Goal: Task Accomplishment & Management: Manage account settings

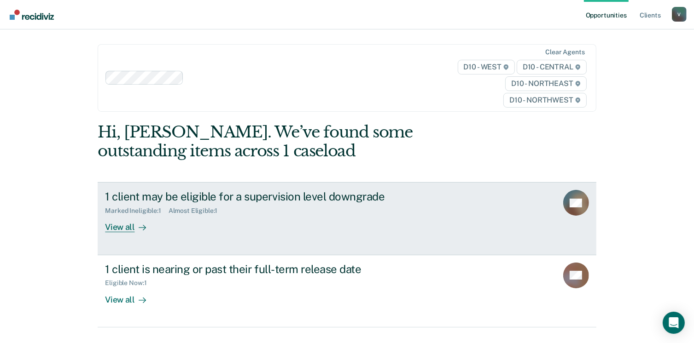
click at [123, 227] on div "View all" at bounding box center [131, 224] width 52 height 18
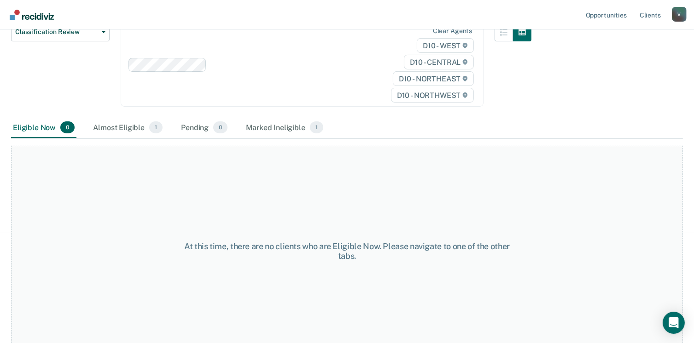
scroll to position [130, 0]
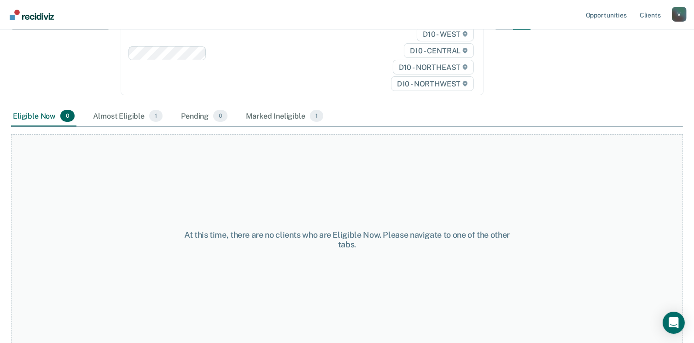
click at [263, 116] on div "Marked Ineligible 1" at bounding box center [284, 116] width 81 height 20
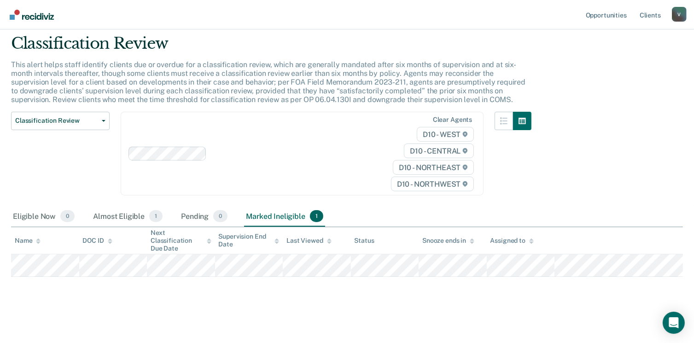
scroll to position [28, 0]
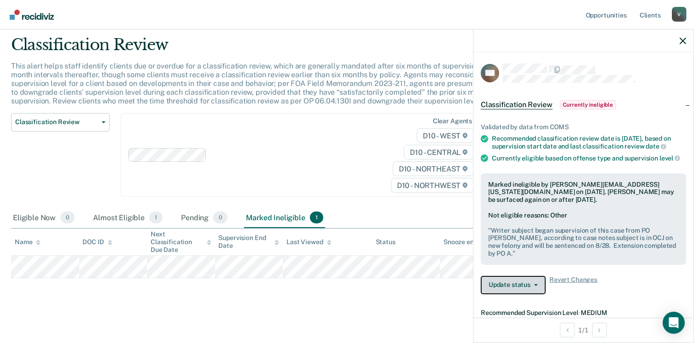
click at [520, 291] on button "Update status" at bounding box center [513, 285] width 65 height 18
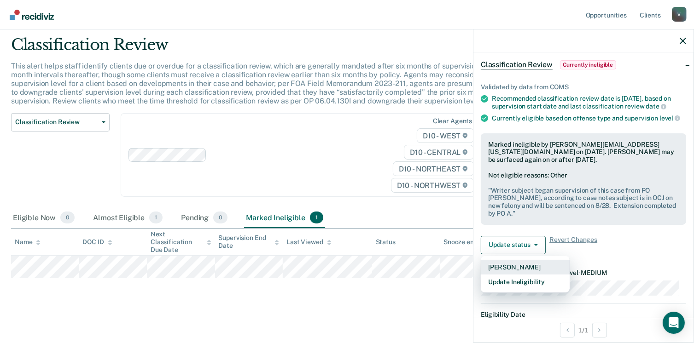
scroll to position [94, 0]
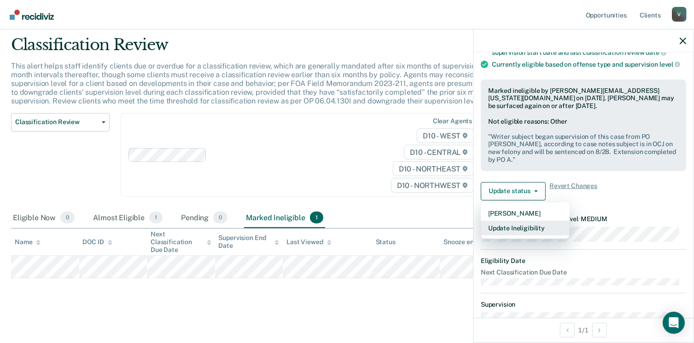
click at [521, 235] on button "Update Ineligibility" at bounding box center [525, 228] width 89 height 15
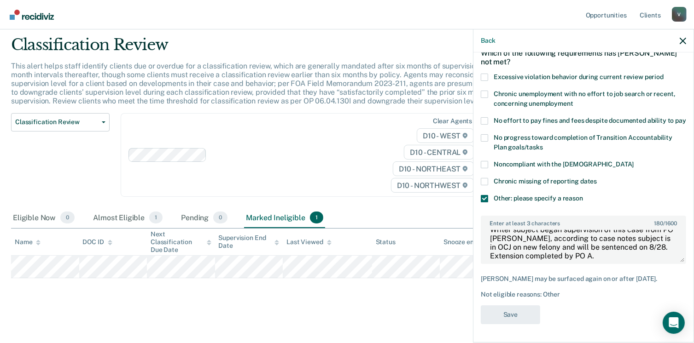
scroll to position [17, 0]
click at [600, 251] on textarea "Writer subject began supervision of this case from PO [PERSON_NAME], according …" at bounding box center [583, 246] width 203 height 34
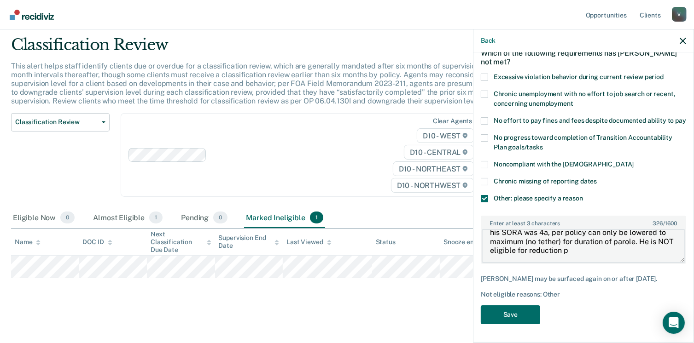
scroll to position [55, 0]
type textarea "Writer subject began supervision of this case from PO [PERSON_NAME], according …"
click at [524, 316] on button "Save" at bounding box center [510, 315] width 59 height 19
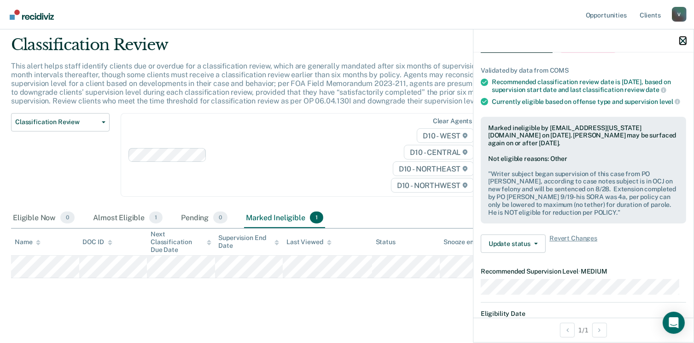
click at [680, 39] on icon "button" at bounding box center [683, 41] width 6 height 6
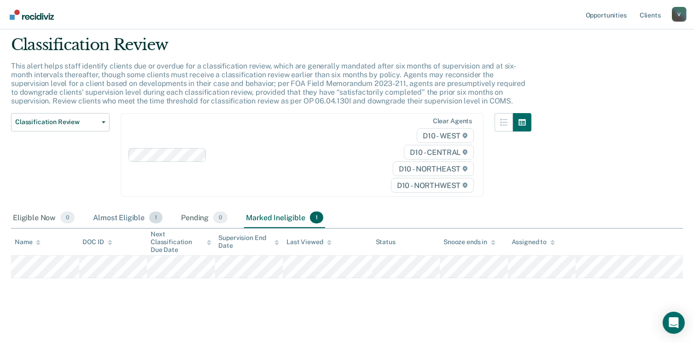
click at [103, 221] on div "Almost Eligible 1" at bounding box center [127, 218] width 73 height 20
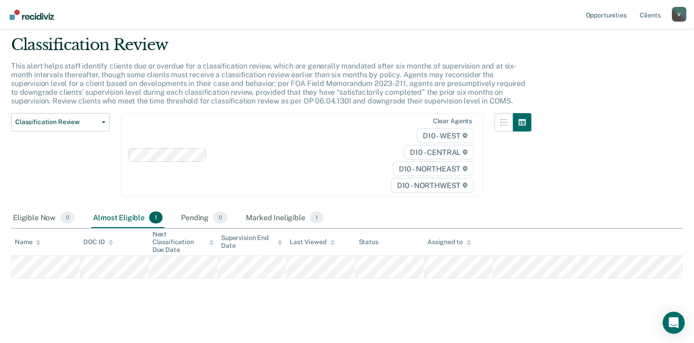
scroll to position [24, 0]
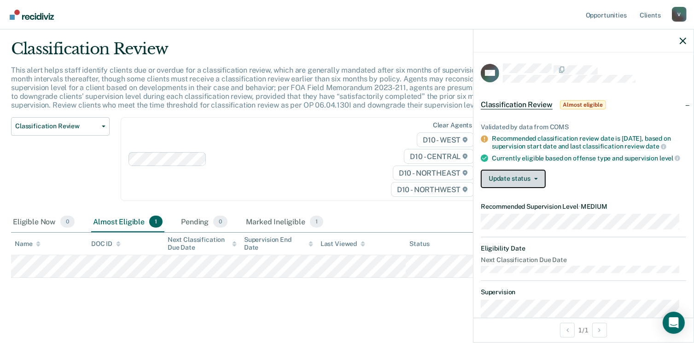
click at [518, 186] on button "Update status" at bounding box center [513, 179] width 65 height 18
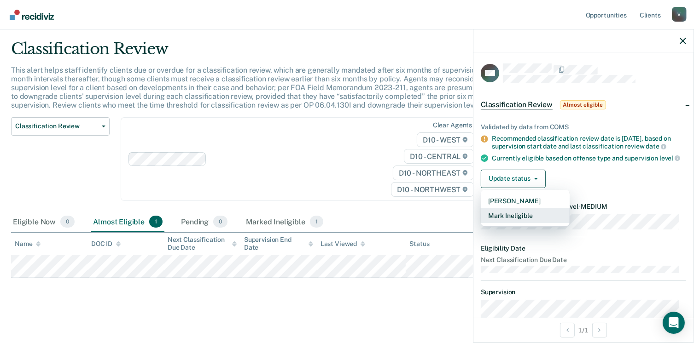
click at [513, 220] on button "Mark Ineligible" at bounding box center [525, 216] width 89 height 15
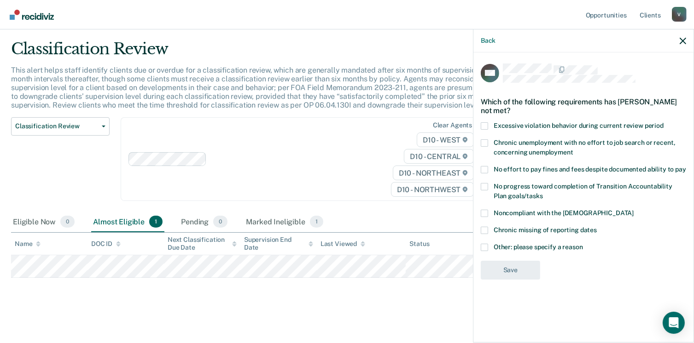
click at [491, 244] on label "Other: please specify a reason" at bounding box center [583, 249] width 205 height 10
click at [583, 244] on input "Other: please specify a reason" at bounding box center [583, 244] width 0 height 0
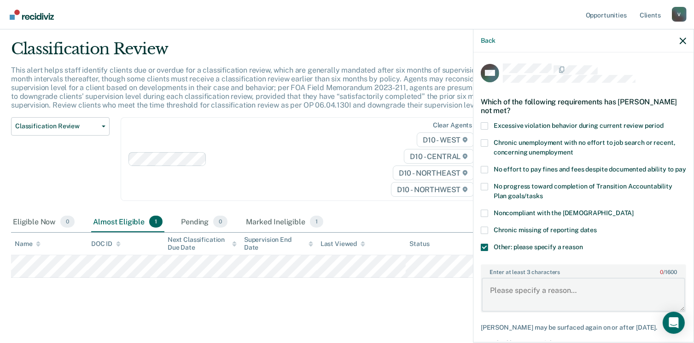
click at [522, 295] on textarea "Enter at least 3 characters 0 / 1600" at bounding box center [583, 295] width 203 height 34
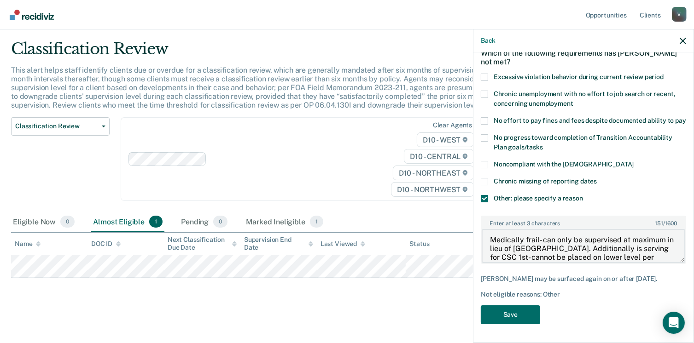
scroll to position [57, 0]
type textarea "Medically frail- can only be supervised at maximum in lieu of [GEOGRAPHIC_DATA]…"
click at [507, 313] on button "Save" at bounding box center [510, 315] width 59 height 19
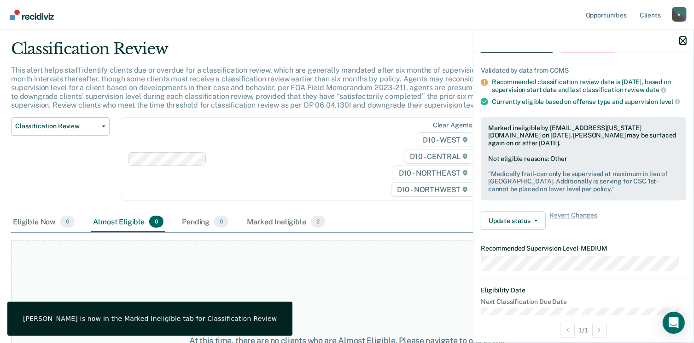
click at [681, 41] on icon "button" at bounding box center [683, 41] width 6 height 6
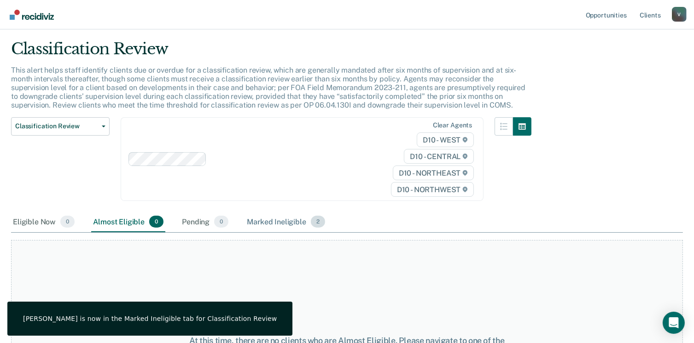
click at [290, 222] on div "Marked Ineligible 2" at bounding box center [286, 222] width 82 height 20
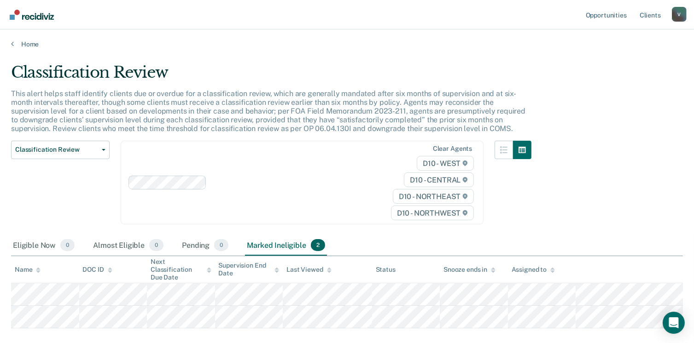
scroll to position [0, 0]
click at [598, 17] on link "Opportunities" at bounding box center [606, 14] width 45 height 29
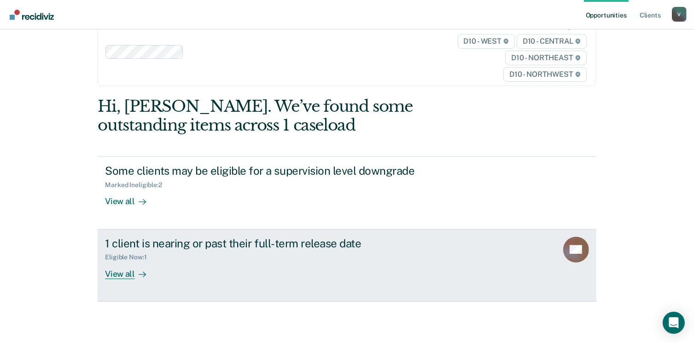
scroll to position [40, 0]
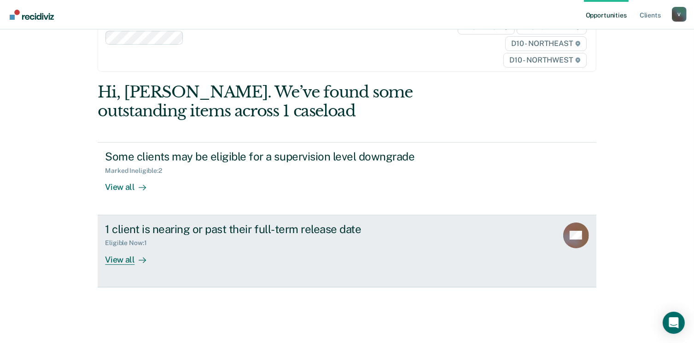
click at [296, 251] on div "1 client is nearing or past their full-term release date Eligible Now : 1 View …" at bounding box center [277, 244] width 345 height 42
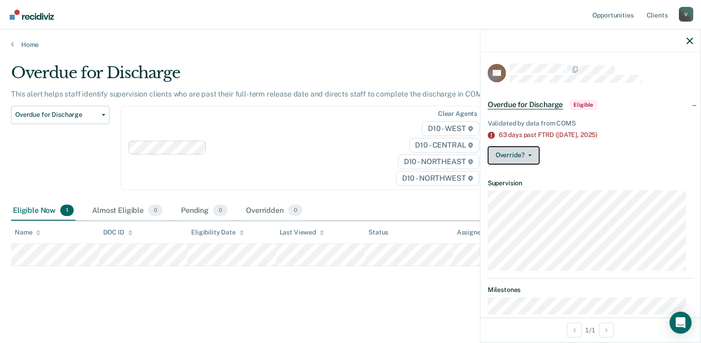
click at [522, 150] on button "Override?" at bounding box center [514, 155] width 52 height 18
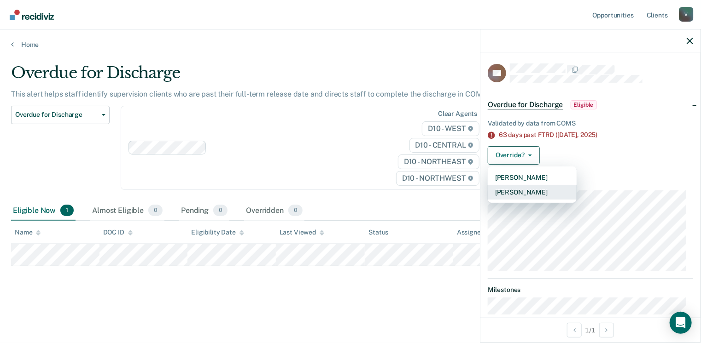
click at [529, 195] on button "[PERSON_NAME]" at bounding box center [532, 192] width 89 height 15
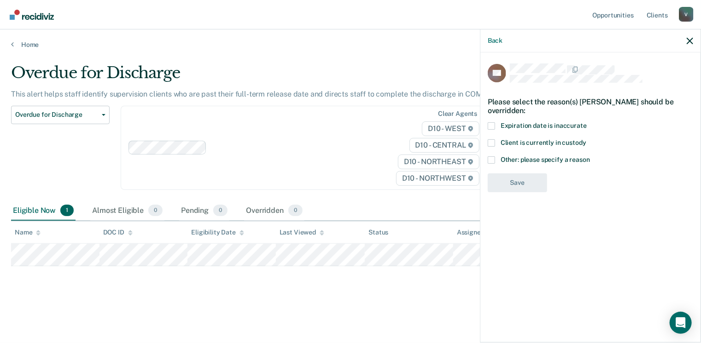
click at [492, 159] on span at bounding box center [491, 160] width 7 height 7
click at [590, 157] on input "Other: please specify a reason" at bounding box center [590, 157] width 0 height 0
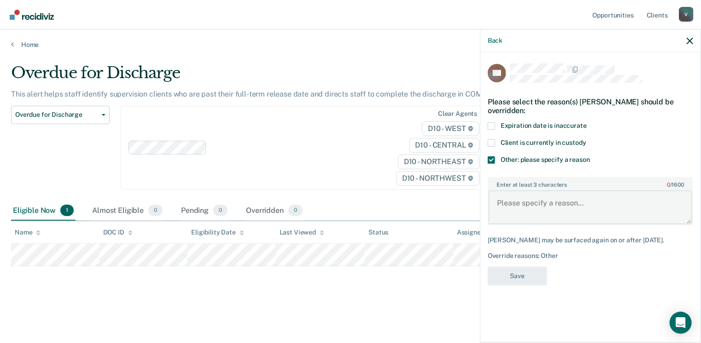
click at [519, 205] on textarea "Enter at least 3 characters 0 / 1600" at bounding box center [589, 208] width 203 height 34
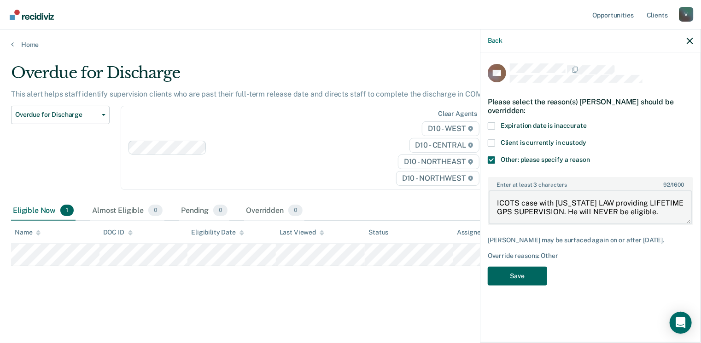
type textarea "ICOTS case with [US_STATE] LAW providing LIFETIME GPS SUPERVISION. He will NEVE…"
click at [521, 275] on button "Save" at bounding box center [517, 276] width 59 height 19
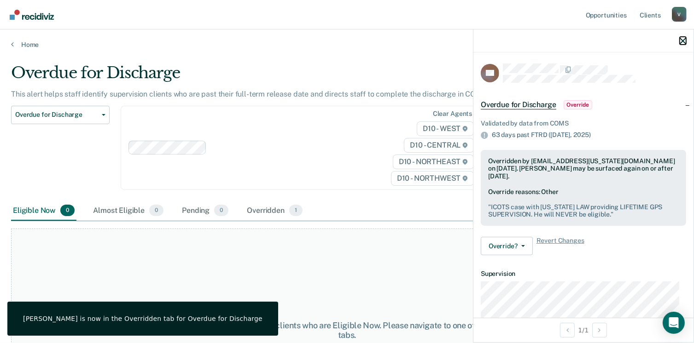
click at [681, 41] on icon "button" at bounding box center [683, 41] width 6 height 6
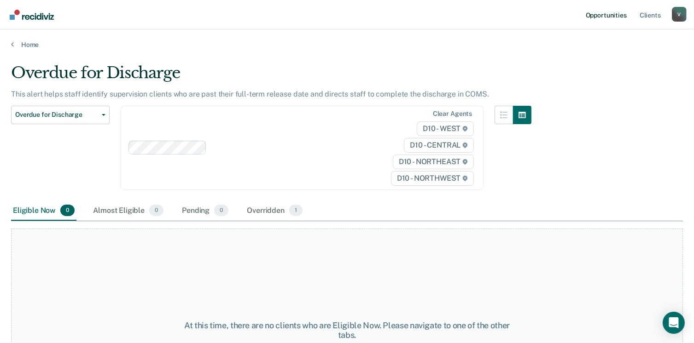
click at [614, 17] on link "Opportunities" at bounding box center [606, 14] width 45 height 29
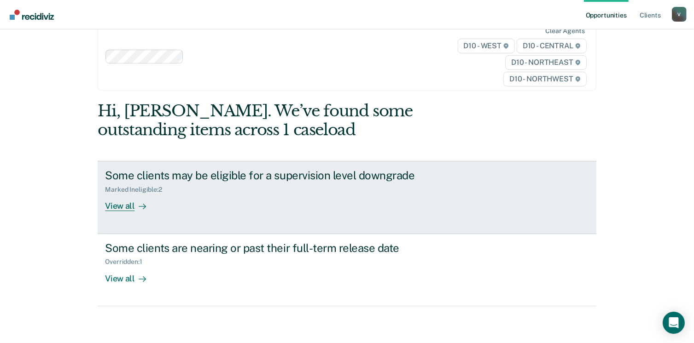
scroll to position [40, 0]
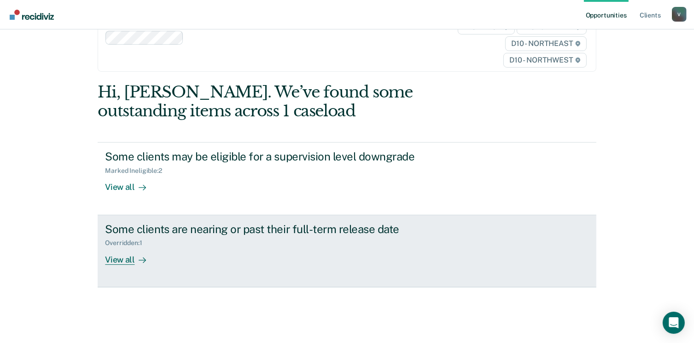
click at [328, 242] on div "Overridden : 1" at bounding box center [266, 242] width 323 height 12
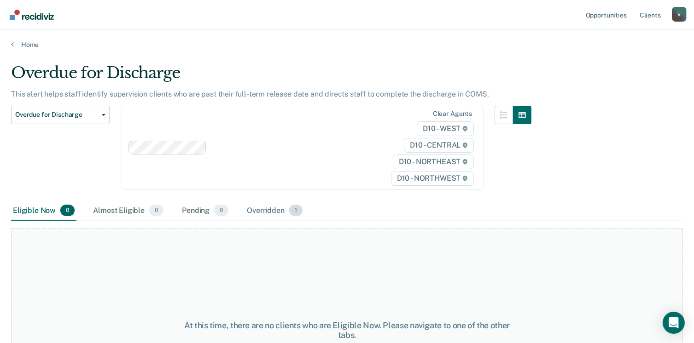
click at [274, 209] on div "Overridden 1" at bounding box center [274, 211] width 59 height 20
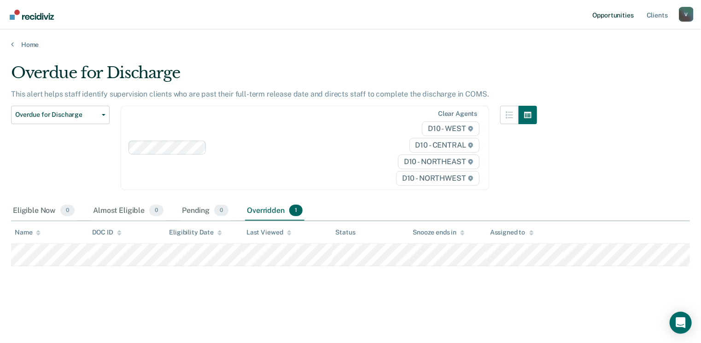
click at [614, 18] on link "Opportunities" at bounding box center [613, 14] width 45 height 29
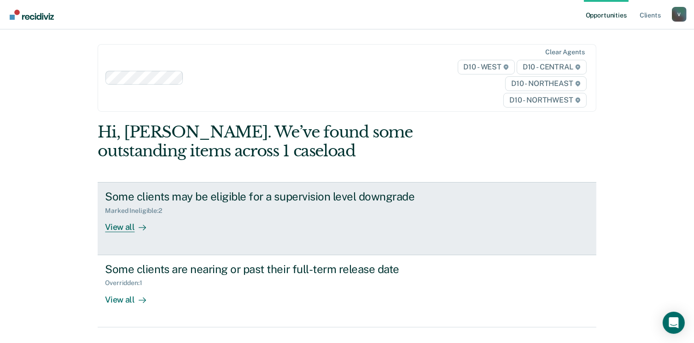
click at [123, 227] on div "View all" at bounding box center [131, 224] width 52 height 18
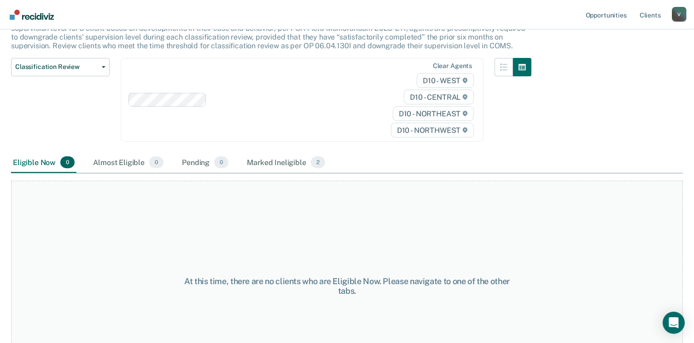
scroll to position [130, 0]
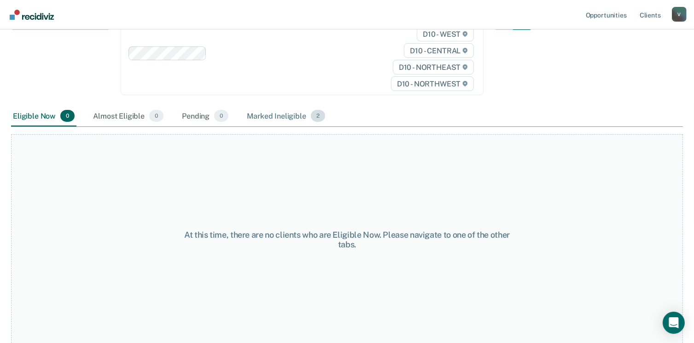
click at [271, 120] on div "Marked Ineligible 2" at bounding box center [286, 116] width 82 height 20
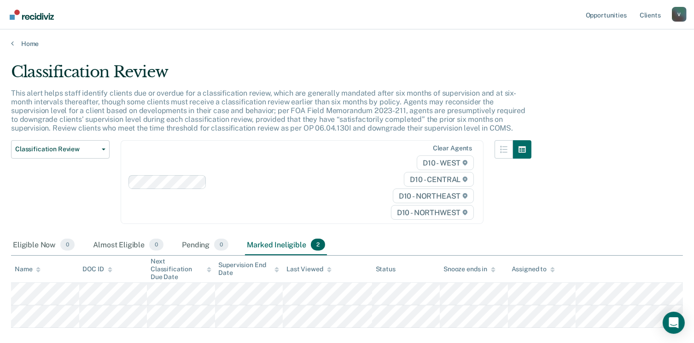
scroll to position [0, 0]
click at [680, 14] on div "V" at bounding box center [679, 14] width 15 height 15
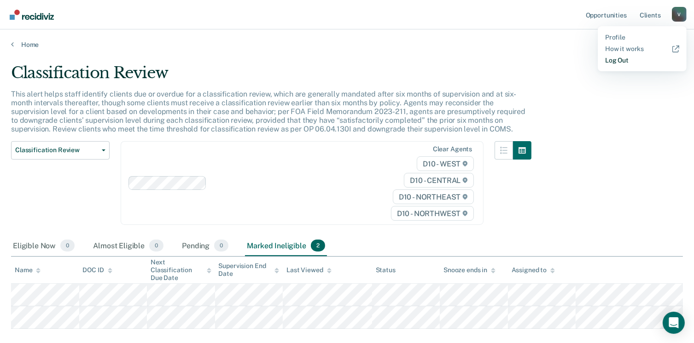
click at [632, 59] on link "Log Out" at bounding box center [642, 61] width 74 height 8
